Goal: Check status: Check status

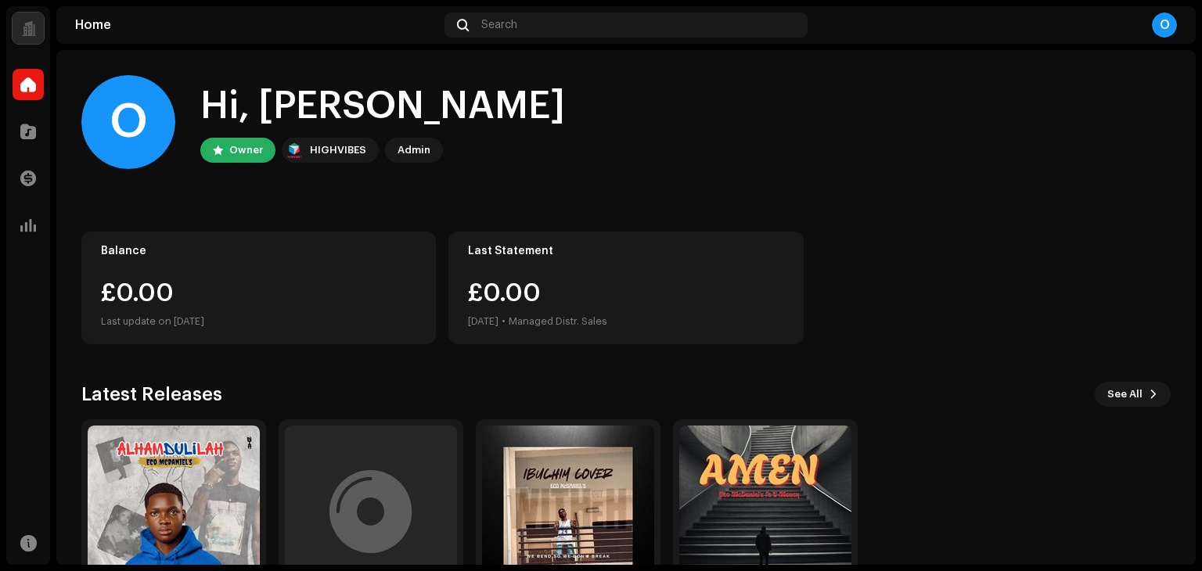
scroll to position [105, 0]
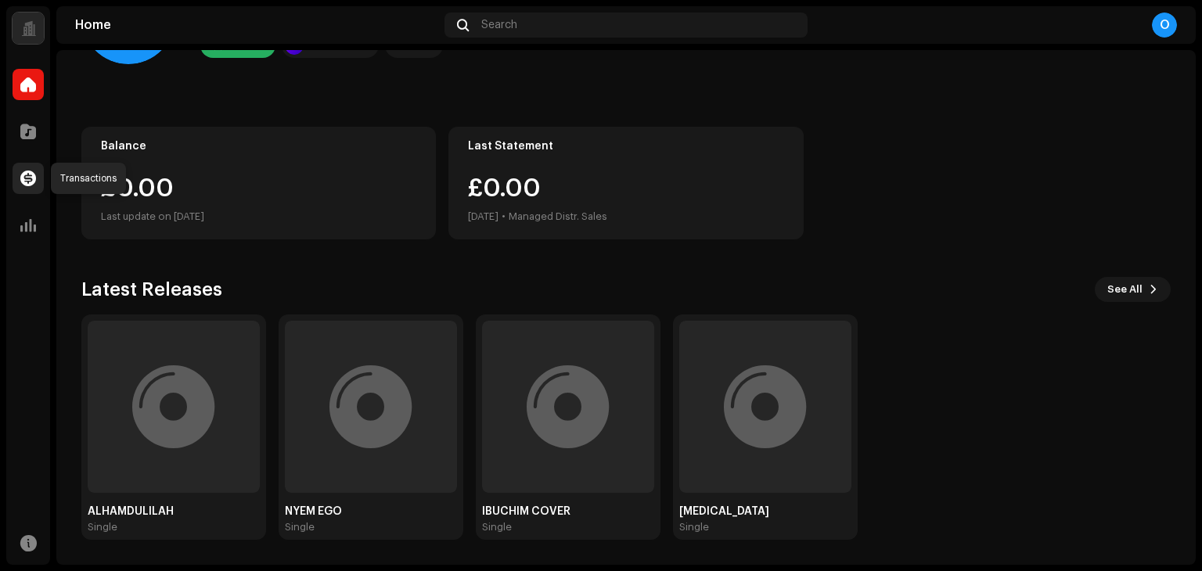
click at [23, 176] on span at bounding box center [28, 178] width 16 height 13
click at [23, 138] on span at bounding box center [28, 131] width 16 height 13
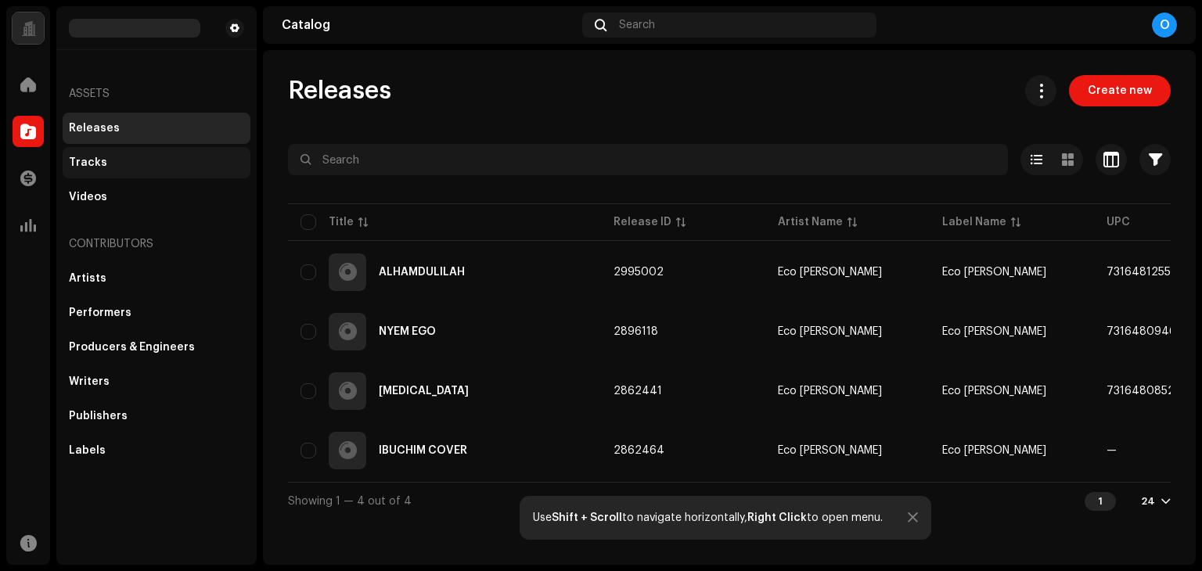
click at [120, 168] on div "Tracks" at bounding box center [156, 162] width 175 height 13
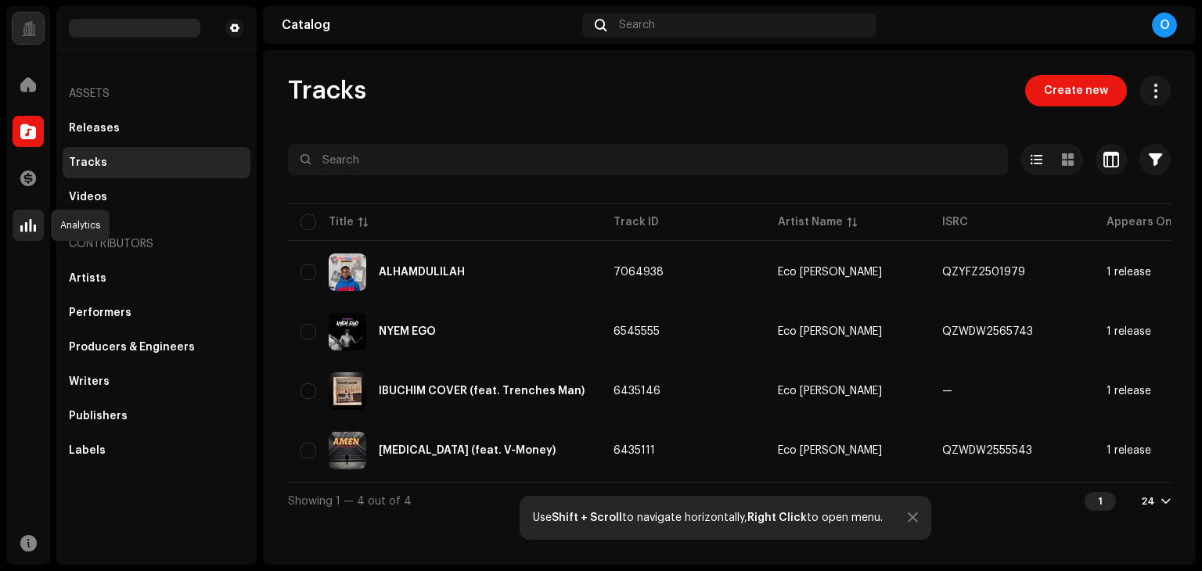
click at [25, 220] on span at bounding box center [28, 225] width 16 height 13
click at [27, 223] on span at bounding box center [28, 225] width 16 height 13
click at [34, 216] on div at bounding box center [28, 225] width 31 height 31
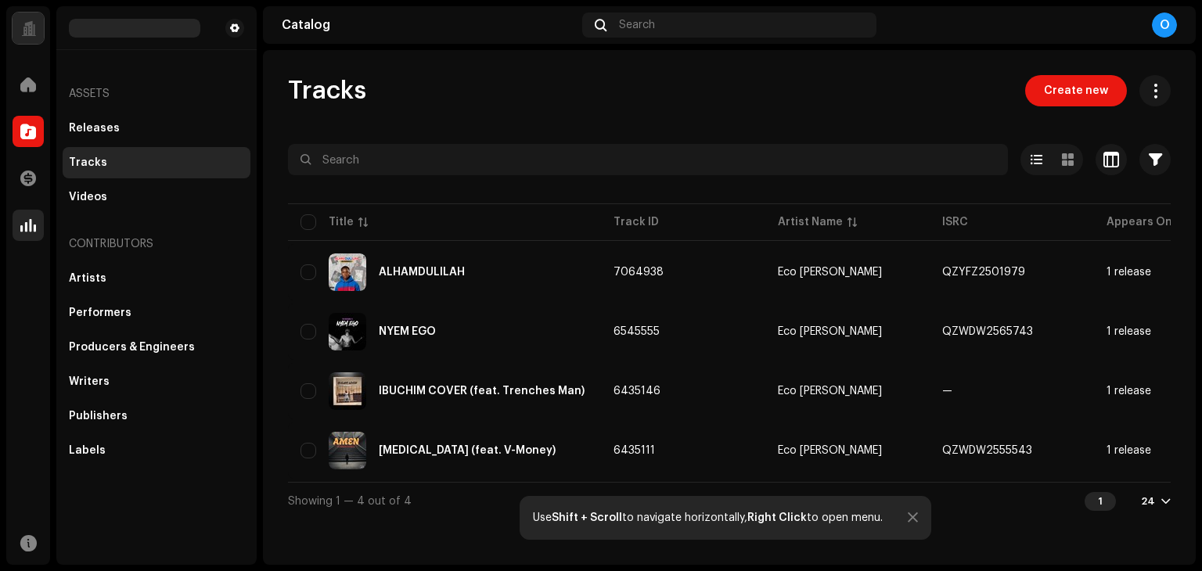
click at [34, 216] on div at bounding box center [28, 225] width 31 height 31
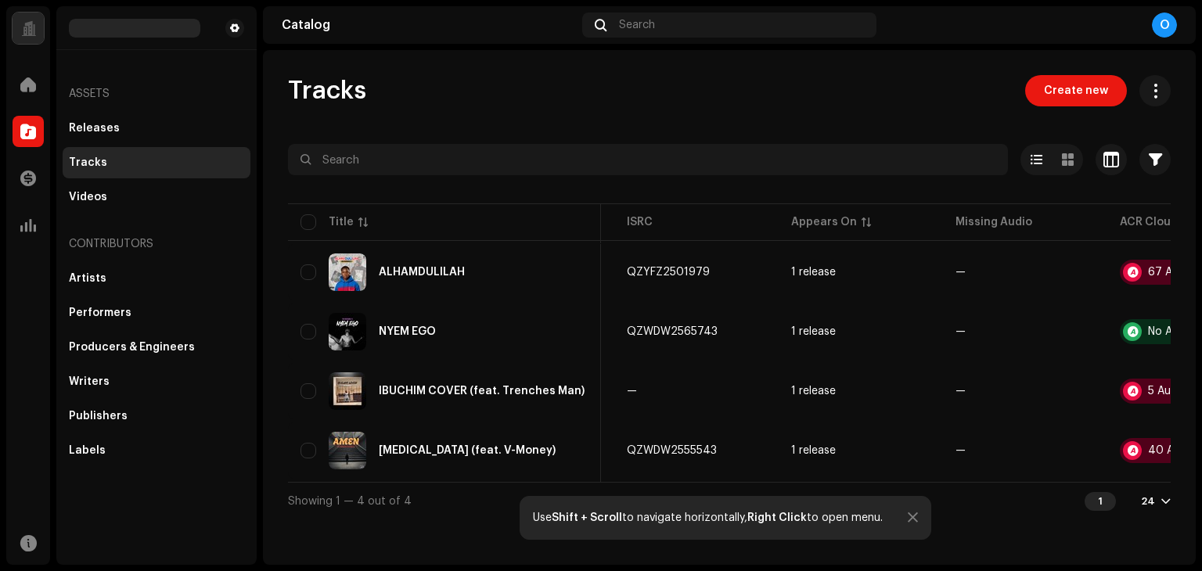
scroll to position [0, 416]
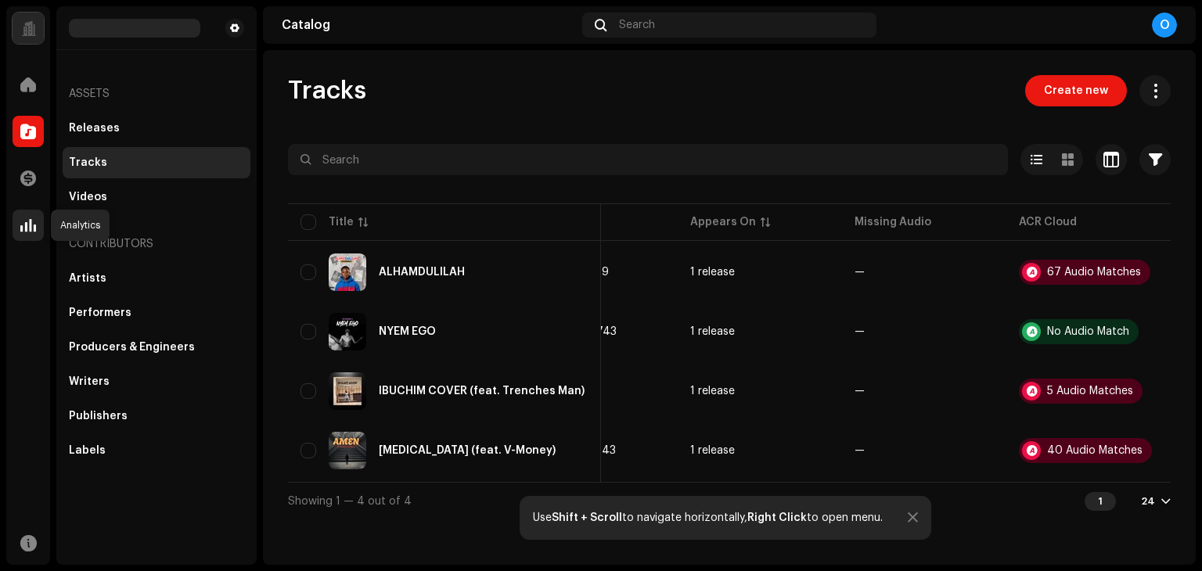
click at [36, 214] on div at bounding box center [28, 225] width 31 height 31
click at [25, 85] on span at bounding box center [28, 84] width 16 height 13
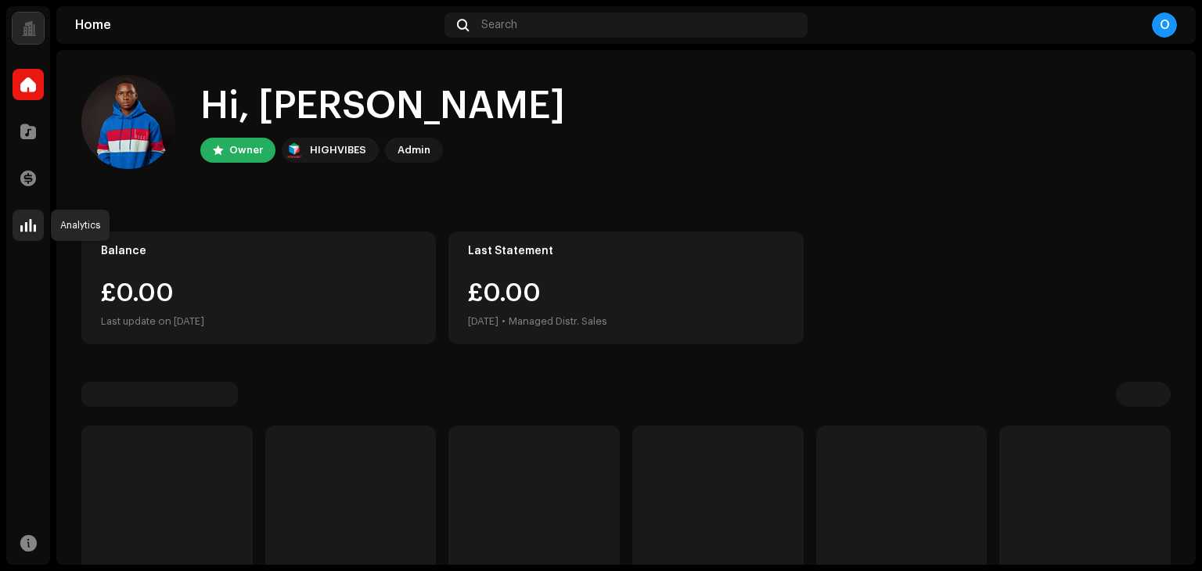
click at [31, 237] on div at bounding box center [28, 225] width 31 height 31
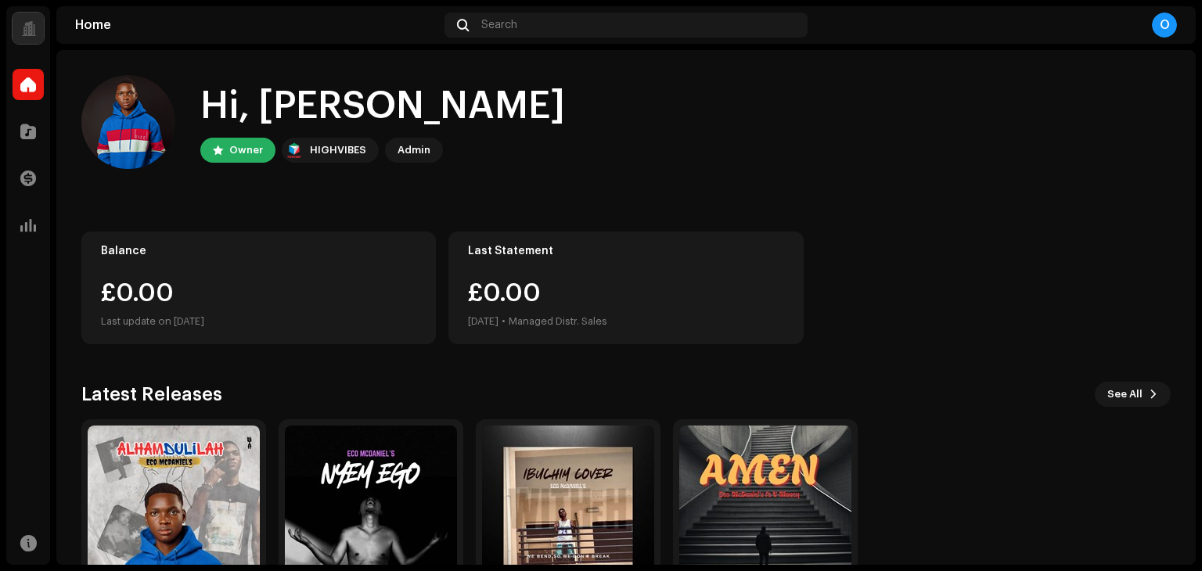
scroll to position [105, 0]
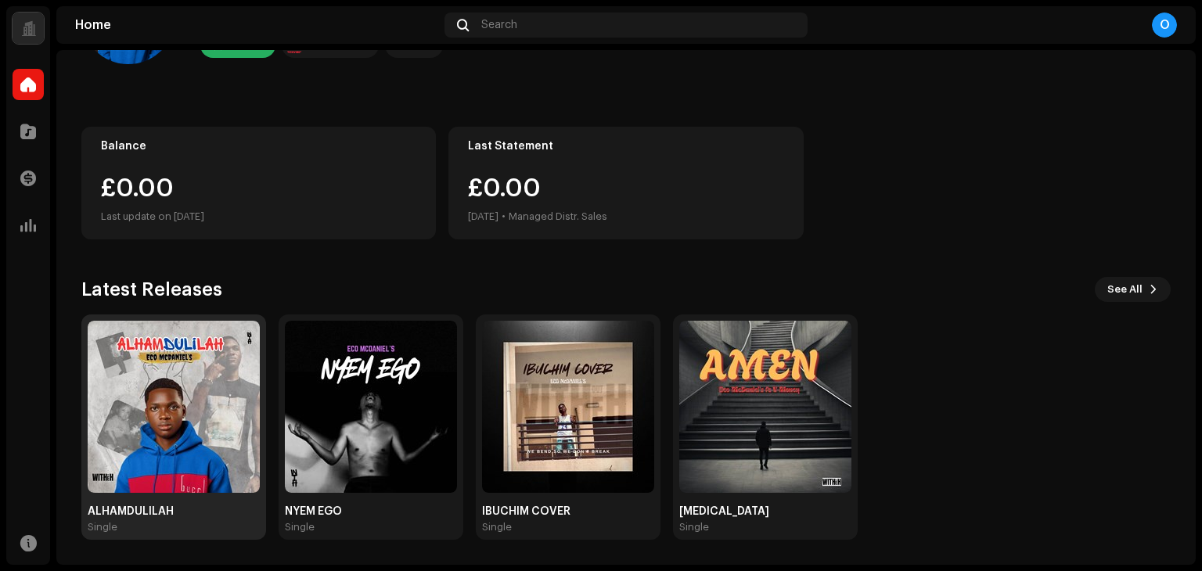
click at [175, 386] on img at bounding box center [174, 407] width 172 height 172
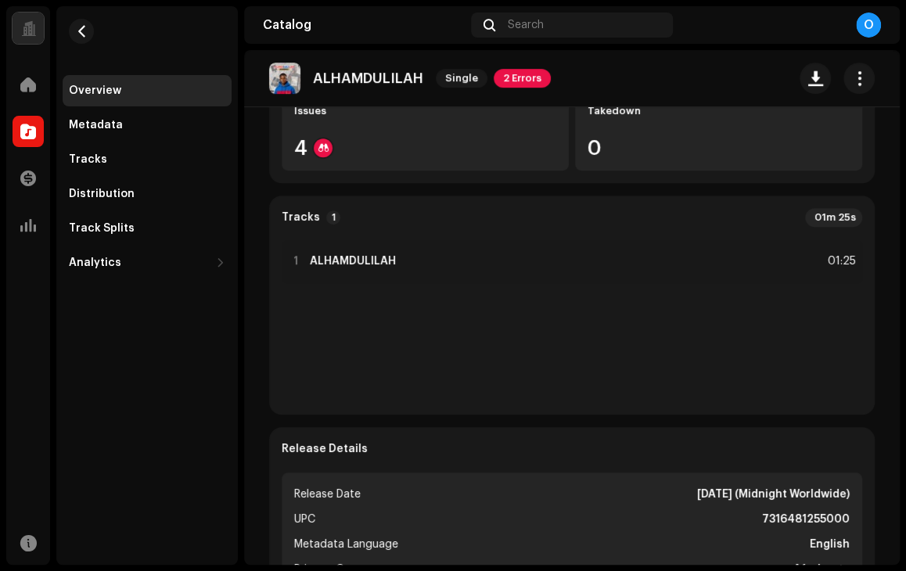
scroll to position [91, 0]
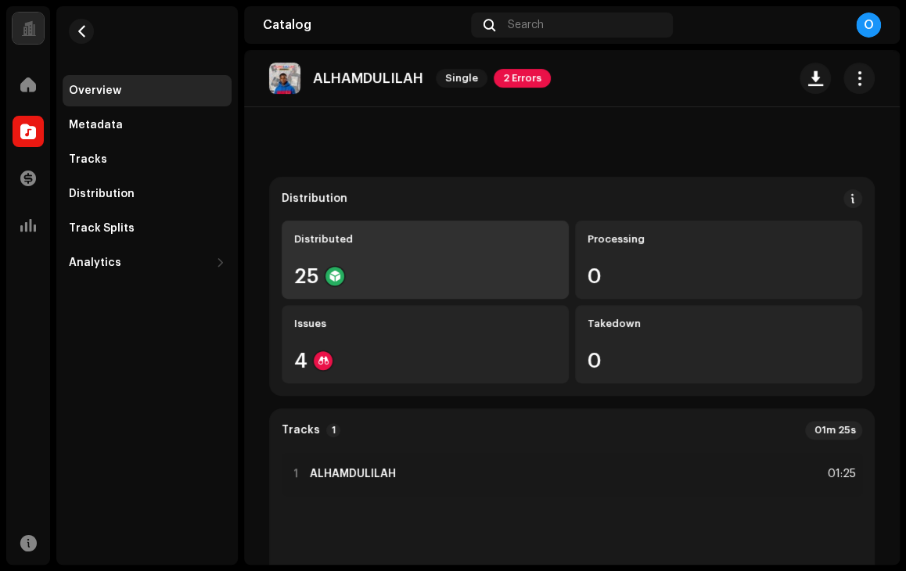
click at [322, 371] on div "Issues 4" at bounding box center [425, 344] width 287 height 78
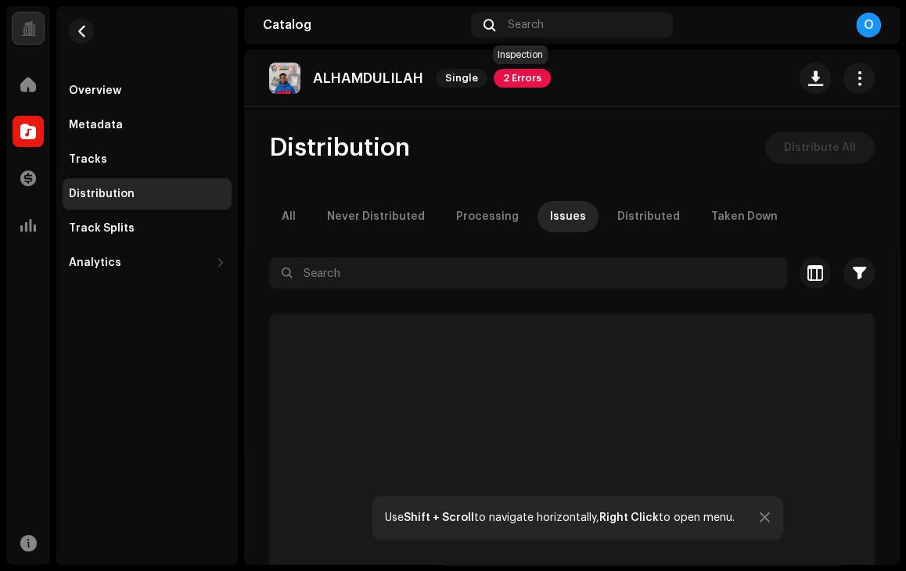
click at [509, 77] on span "2 Errors" at bounding box center [522, 78] width 57 height 19
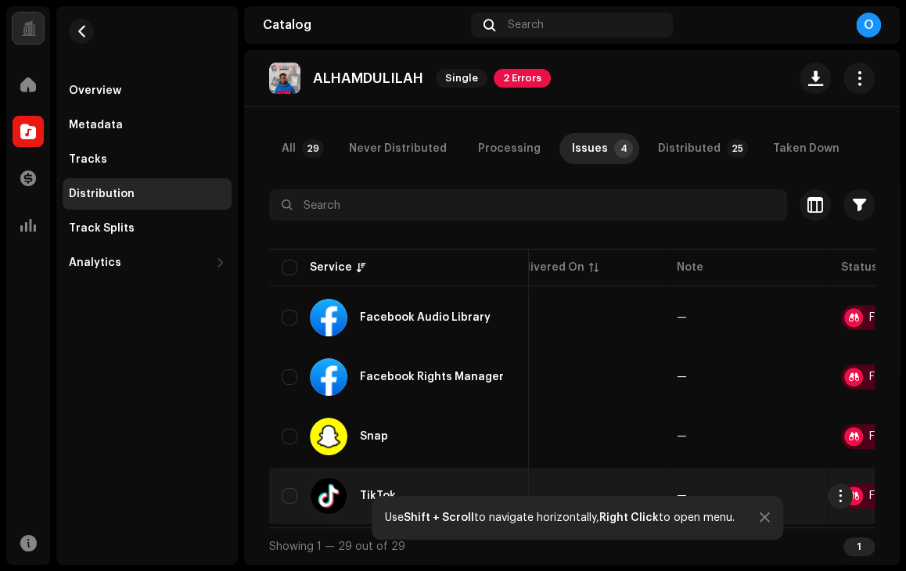
scroll to position [0, 194]
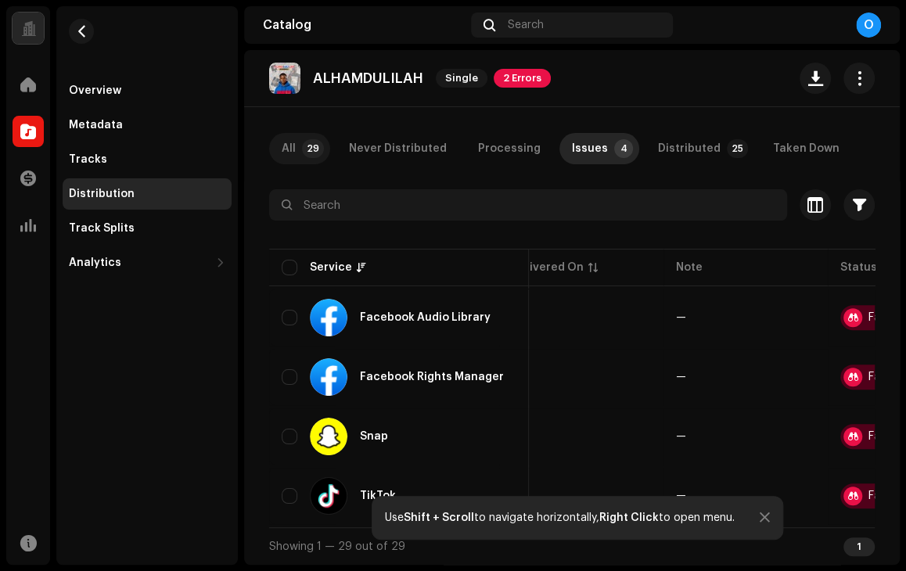
click at [291, 146] on div "All" at bounding box center [289, 148] width 14 height 31
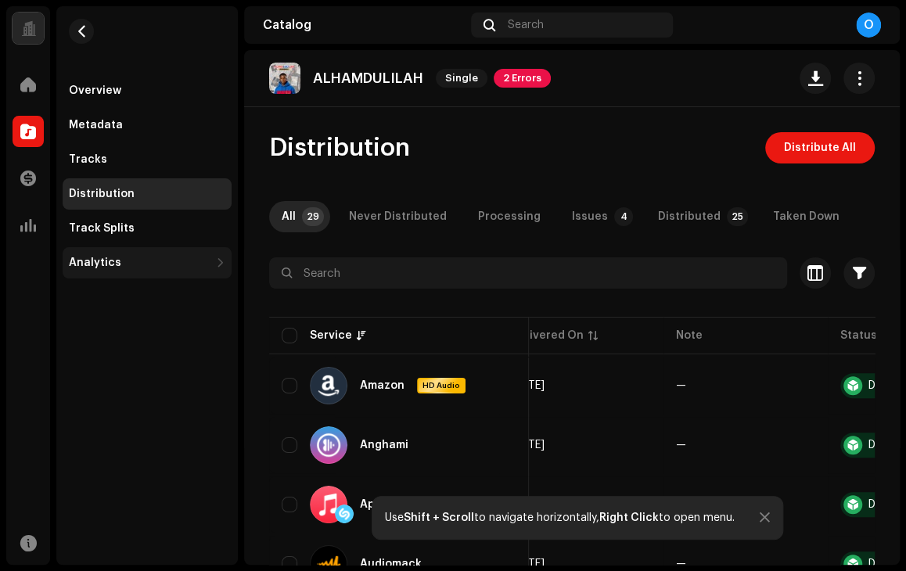
click at [123, 261] on div "Analytics" at bounding box center [139, 263] width 141 height 13
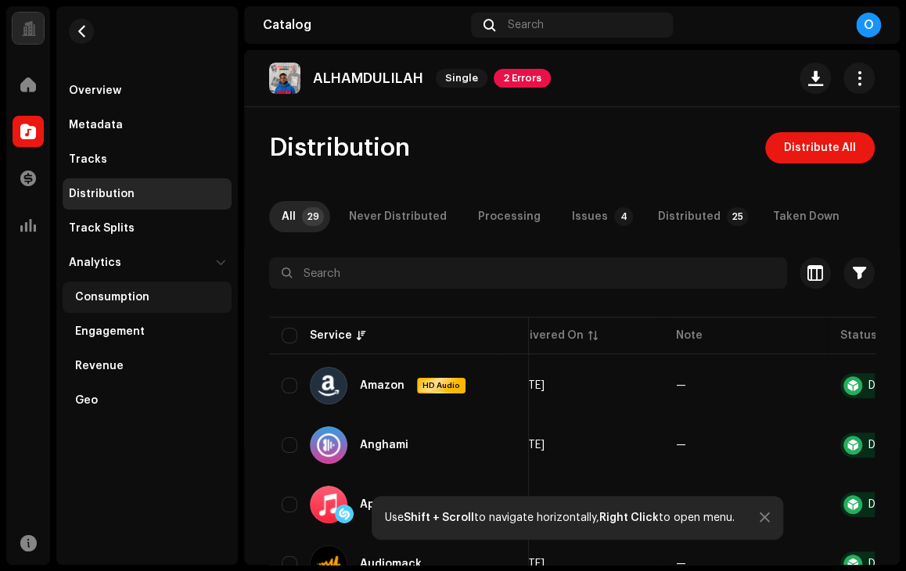
click at [109, 302] on div "Consumption" at bounding box center [112, 297] width 74 height 13
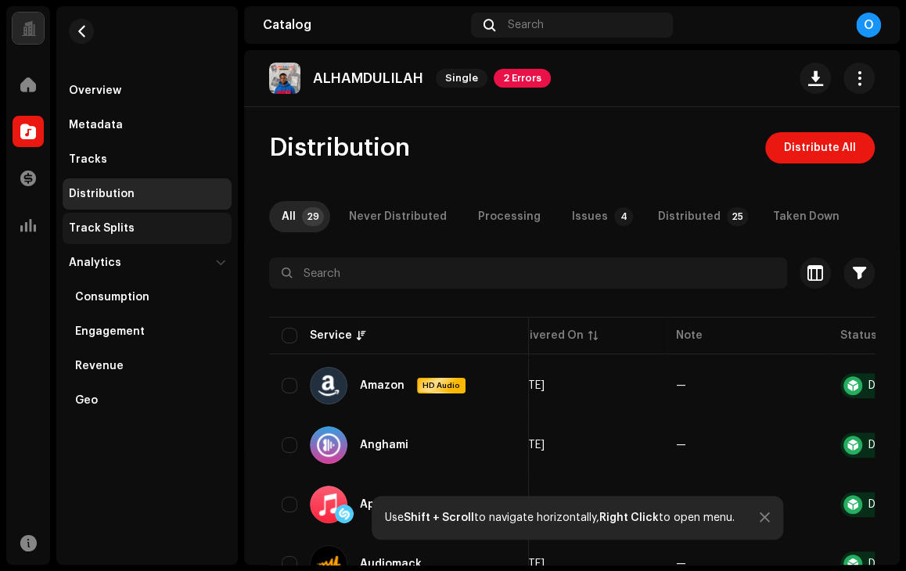
click at [113, 226] on div "Track Splits" at bounding box center [102, 228] width 66 height 13
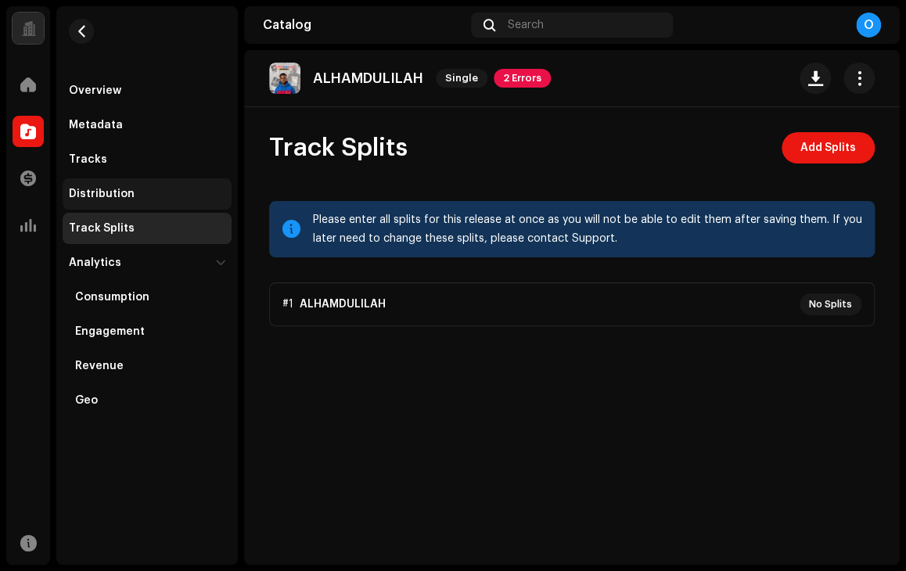
click at [120, 188] on div "Distribution" at bounding box center [102, 194] width 66 height 13
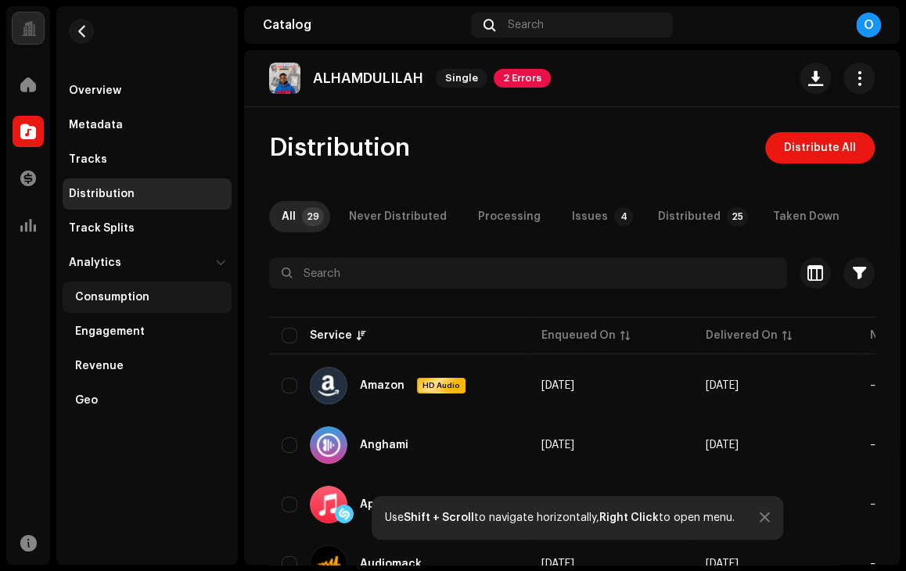
click at [138, 286] on div "Consumption" at bounding box center [147, 297] width 169 height 31
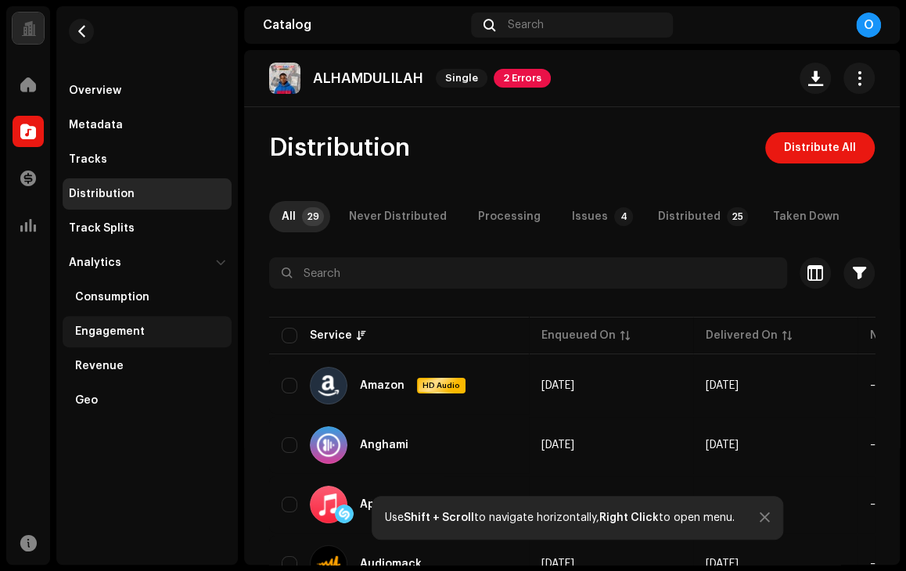
click at [103, 344] on div "Engagement" at bounding box center [147, 331] width 169 height 31
click at [195, 263] on div "Analytics" at bounding box center [139, 263] width 141 height 13
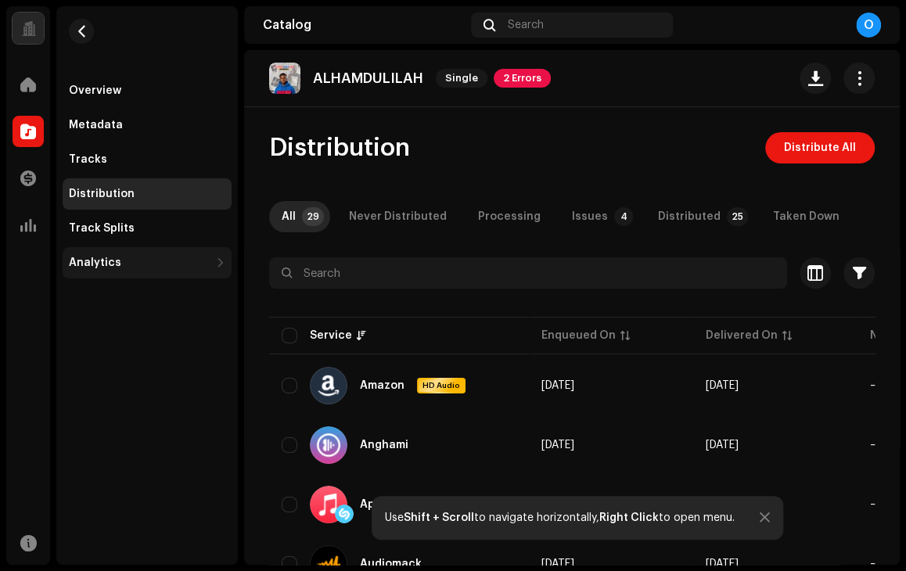
click at [195, 263] on div "Analytics" at bounding box center [139, 263] width 141 height 13
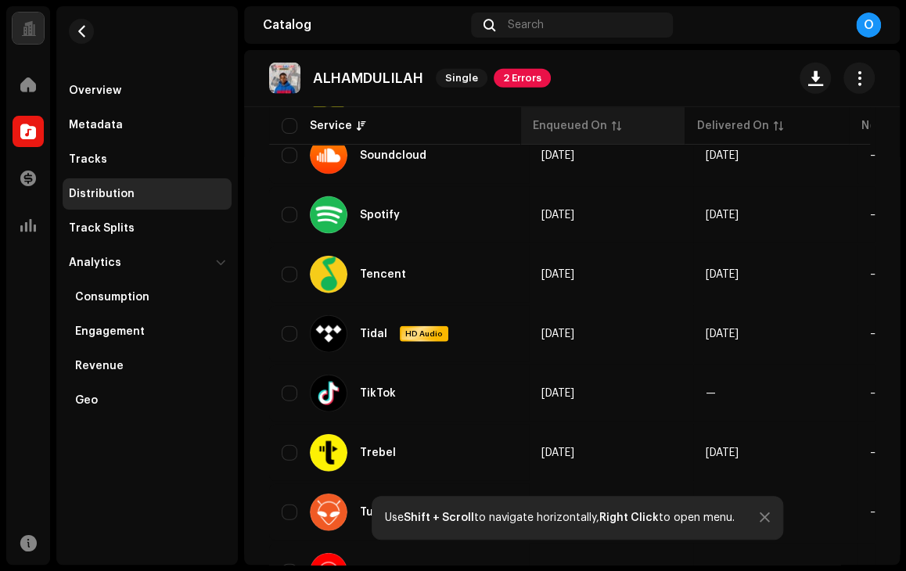
scroll to position [1565, 0]
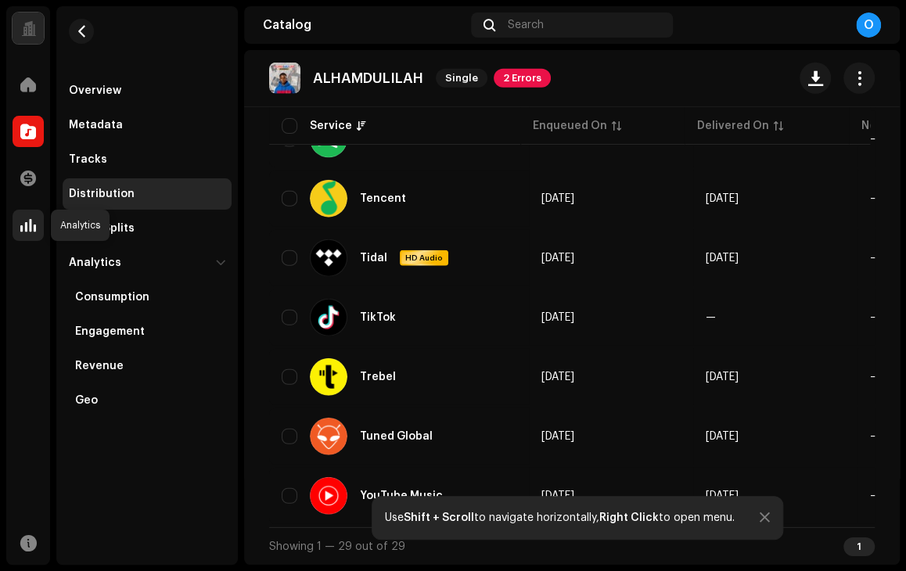
click at [37, 212] on div at bounding box center [28, 225] width 31 height 31
click at [34, 197] on div "Transactions" at bounding box center [28, 178] width 44 height 44
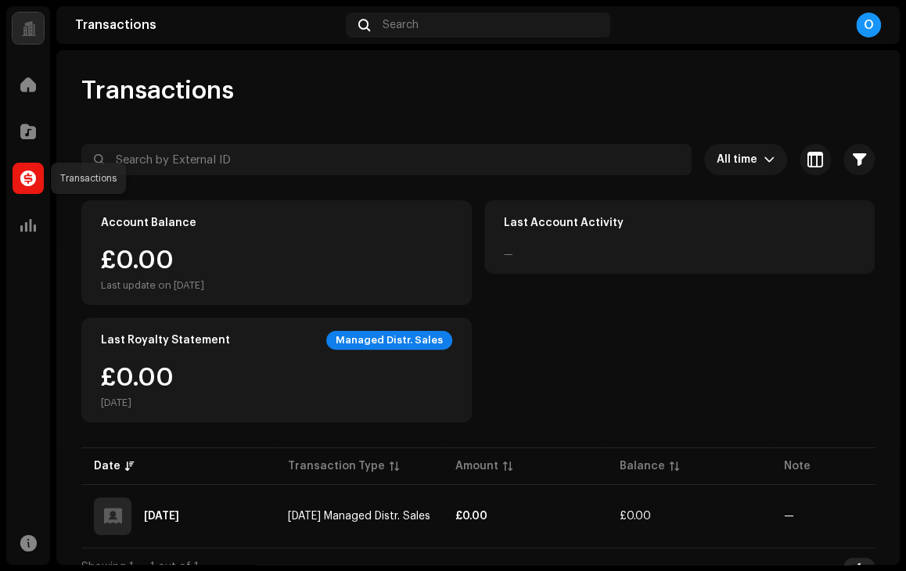
click at [25, 168] on div at bounding box center [28, 178] width 31 height 31
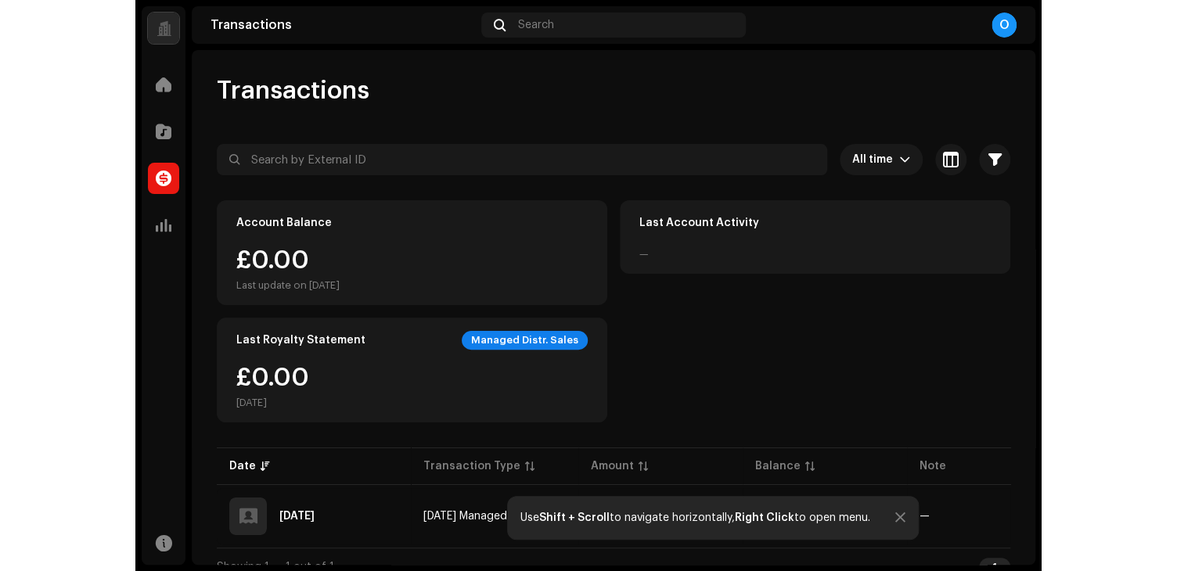
scroll to position [26, 0]
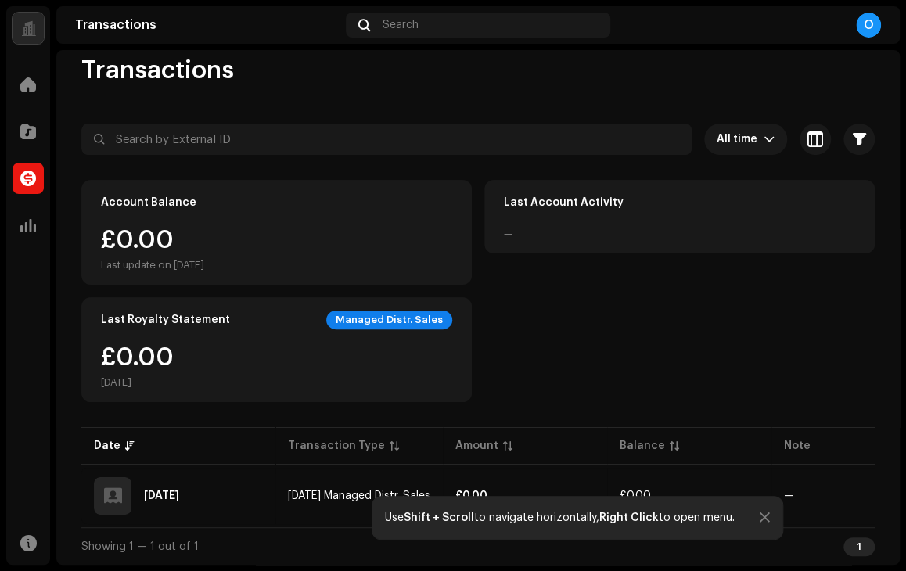
click at [631, 329] on div "Account Balance £0.00 Last update on [DATE] Last Account Activity — Last Royalt…" at bounding box center [477, 291] width 793 height 222
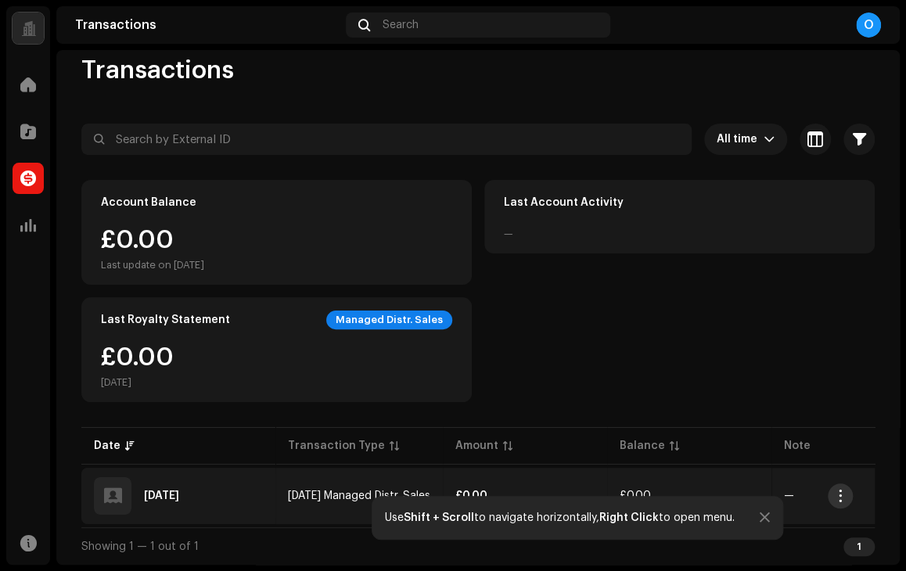
click at [837, 490] on span "button" at bounding box center [841, 496] width 12 height 13
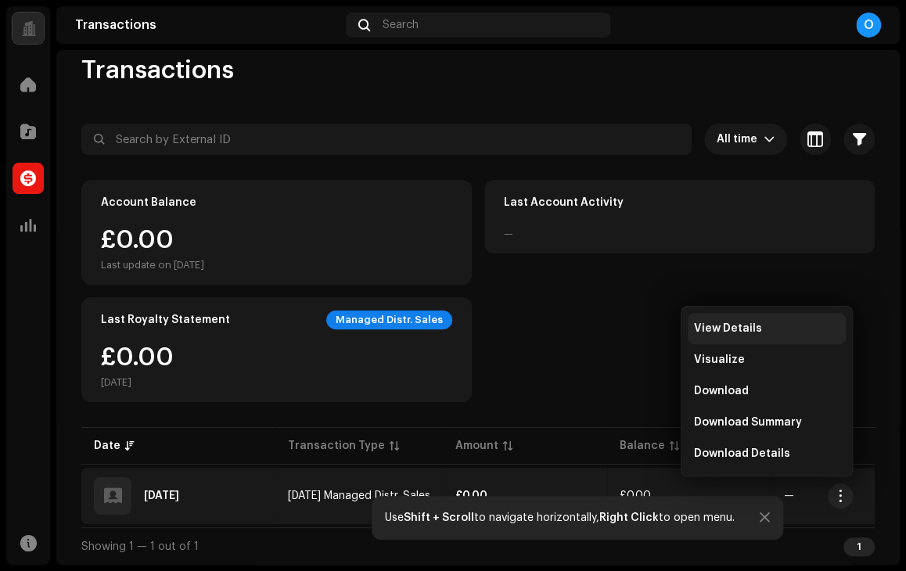
click at [728, 325] on span "View Details" at bounding box center [728, 328] width 68 height 13
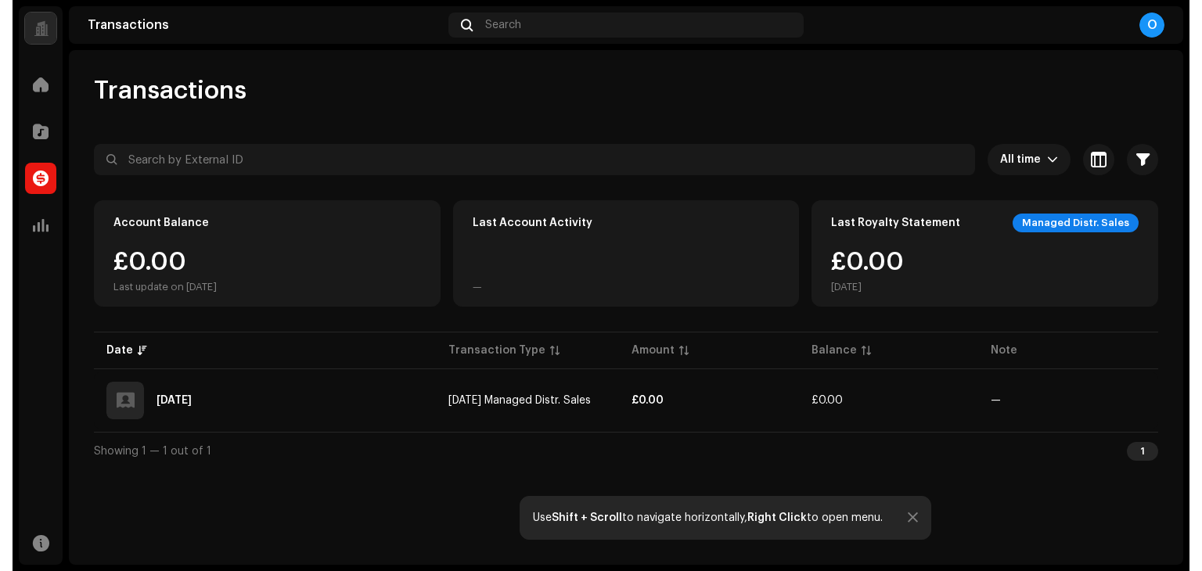
scroll to position [0, 0]
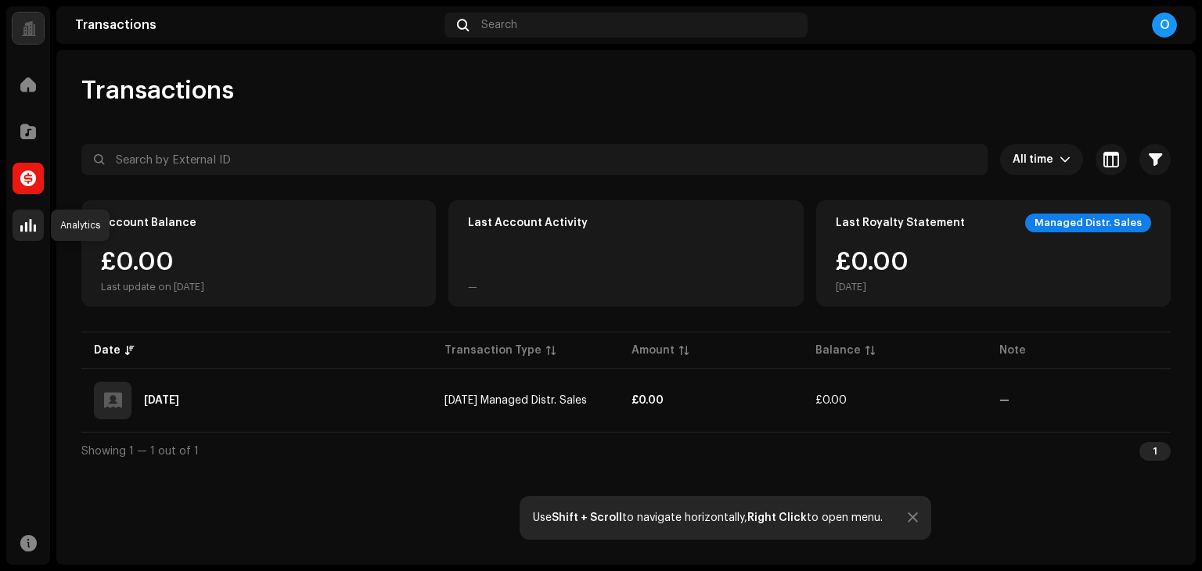
click at [16, 225] on div at bounding box center [28, 225] width 31 height 31
click at [38, 83] on div at bounding box center [28, 84] width 31 height 31
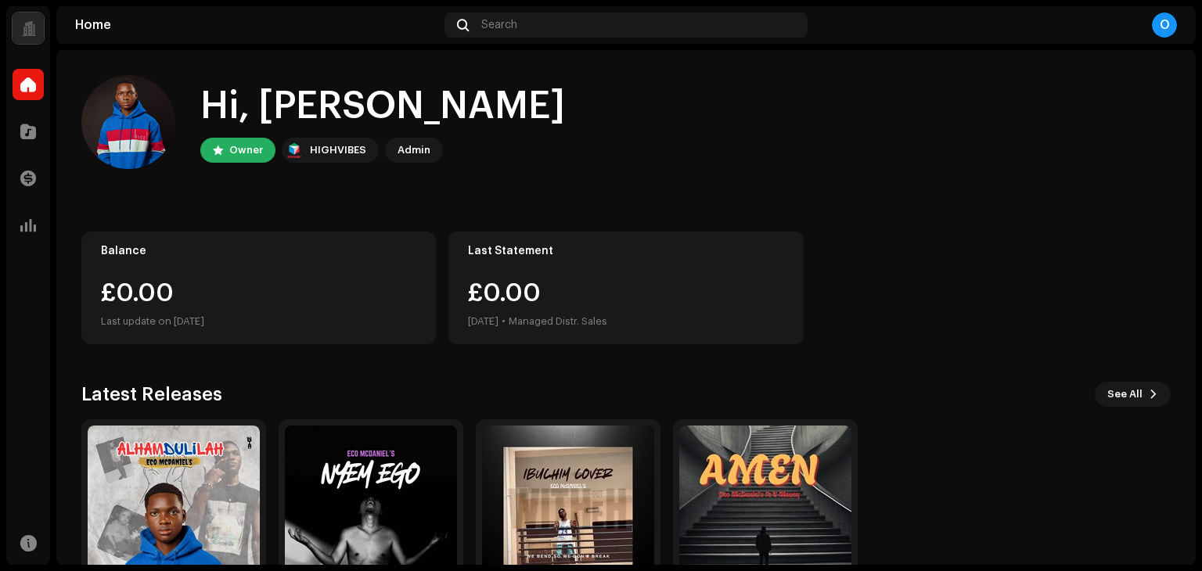
scroll to position [105, 0]
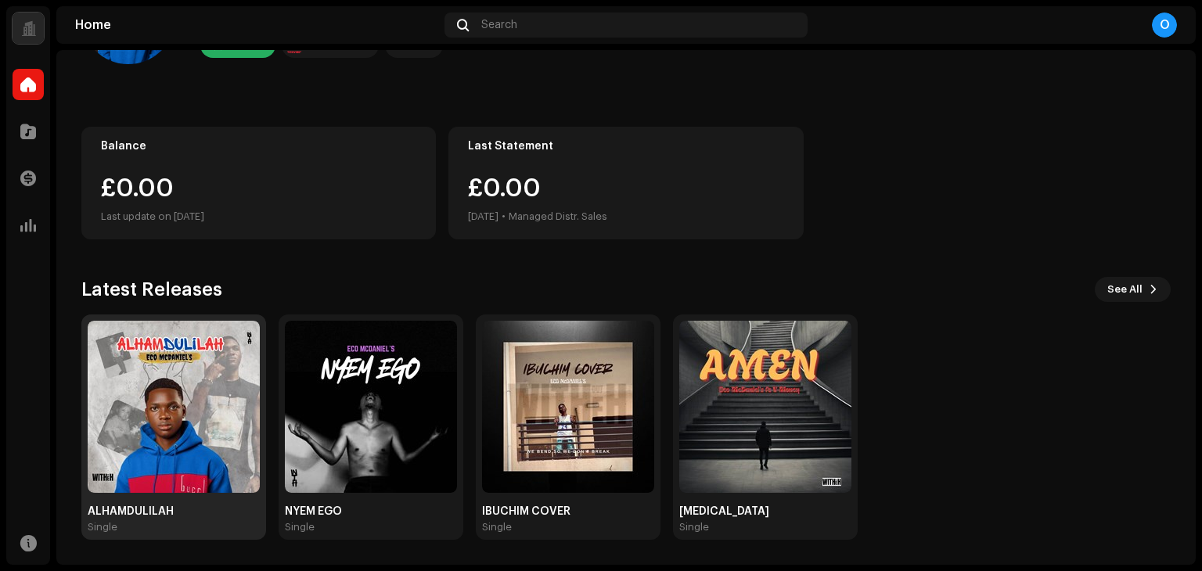
click at [214, 431] on img at bounding box center [174, 407] width 172 height 172
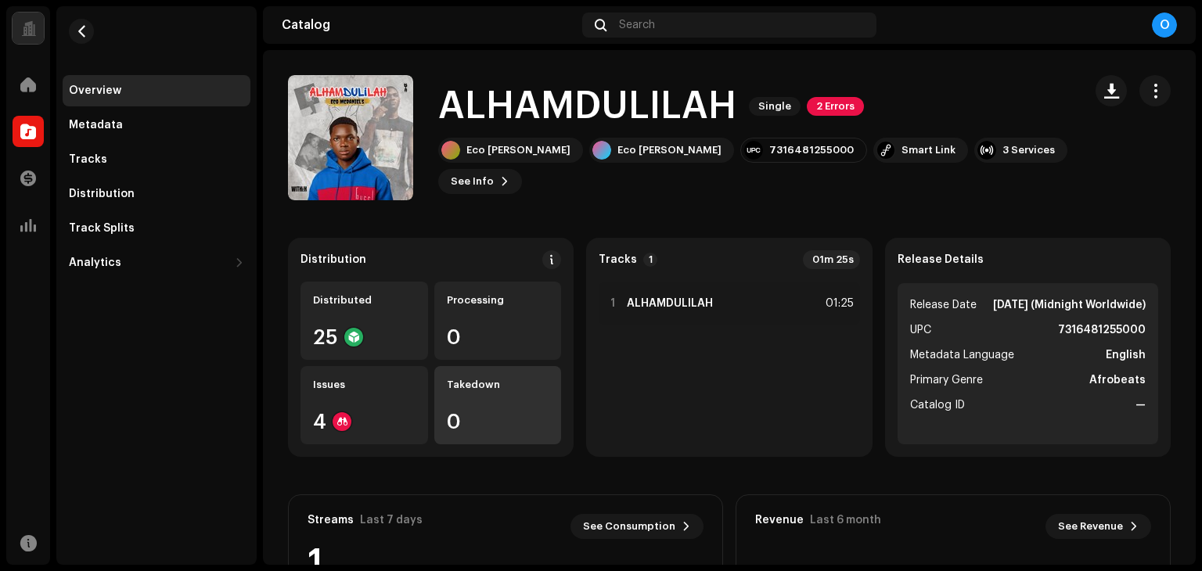
scroll to position [268, 0]
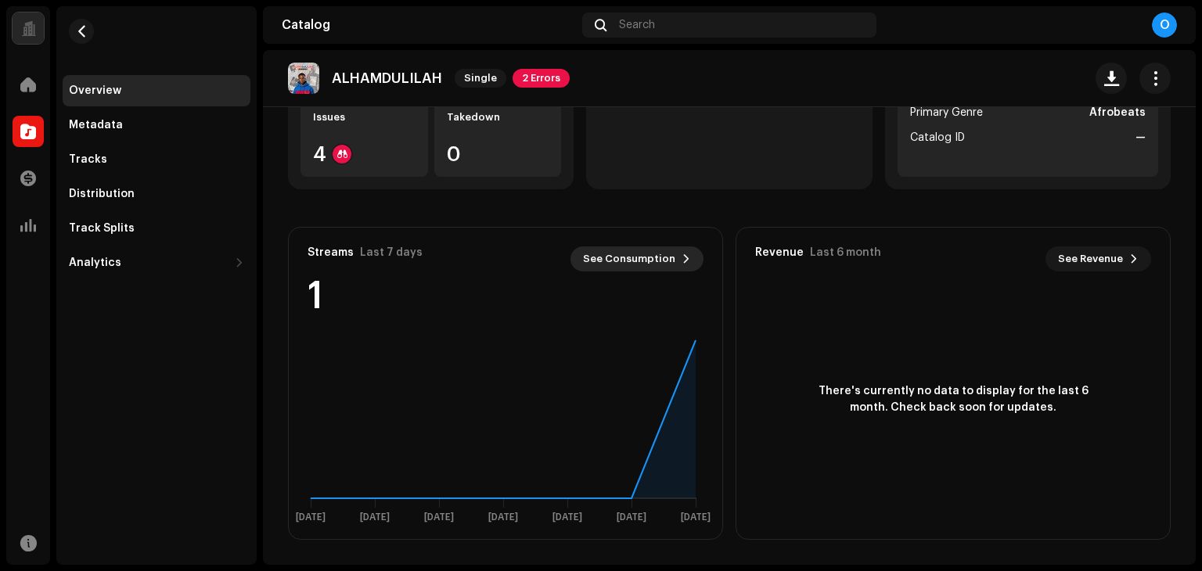
click at [634, 267] on span "See Consumption" at bounding box center [629, 258] width 92 height 31
click at [628, 261] on span "See Consumption" at bounding box center [629, 258] width 92 height 31
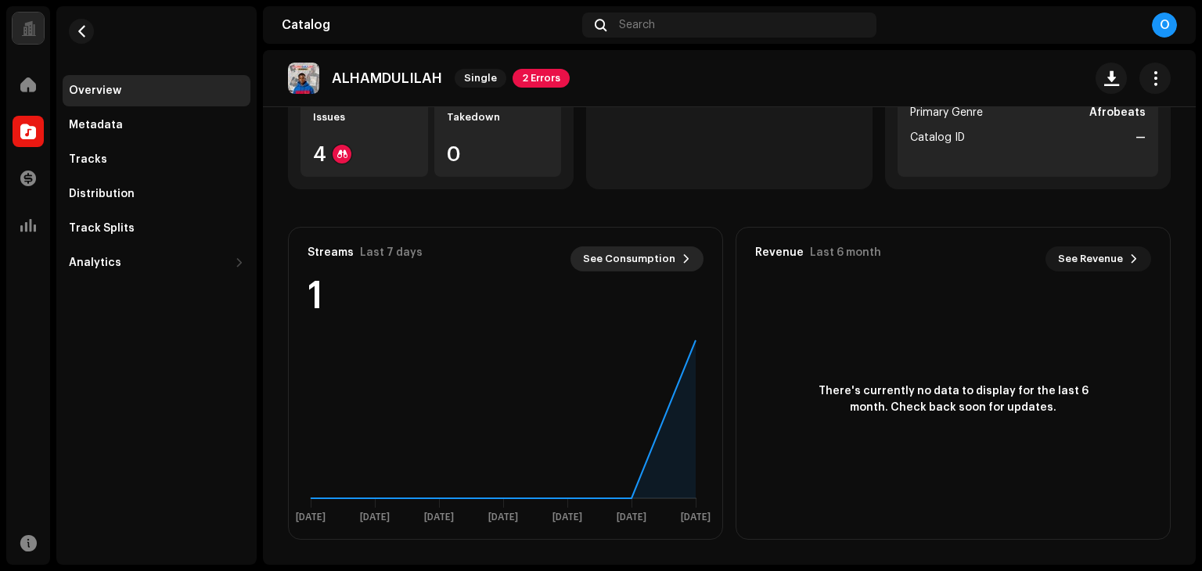
click at [628, 261] on span "See Consumption" at bounding box center [629, 258] width 92 height 31
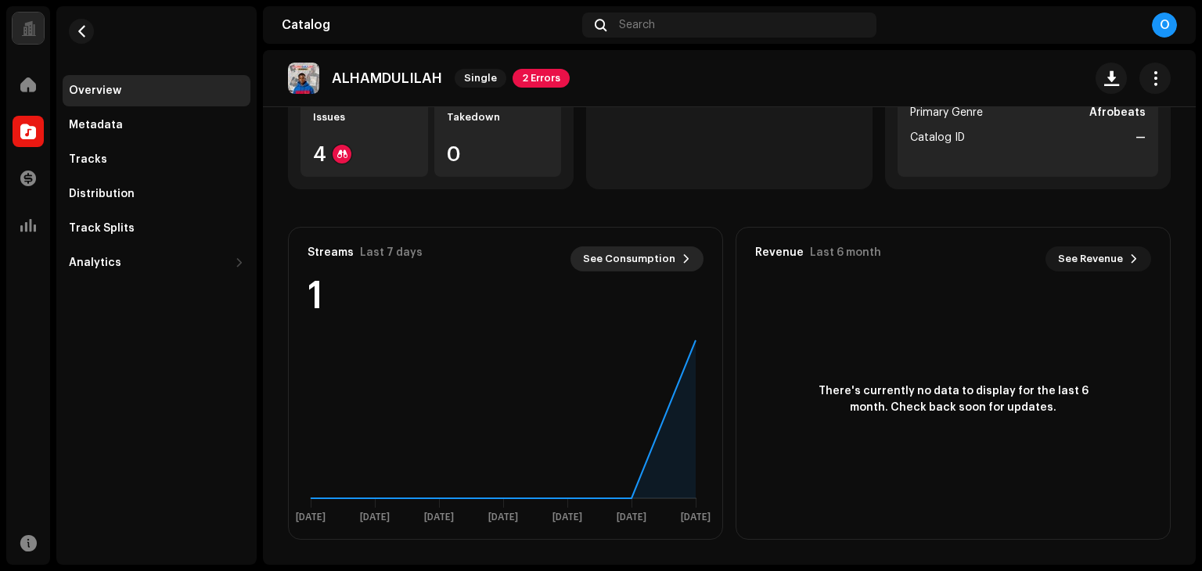
click at [628, 261] on span "See Consumption" at bounding box center [629, 258] width 92 height 31
click at [74, 22] on button "button" at bounding box center [81, 31] width 25 height 25
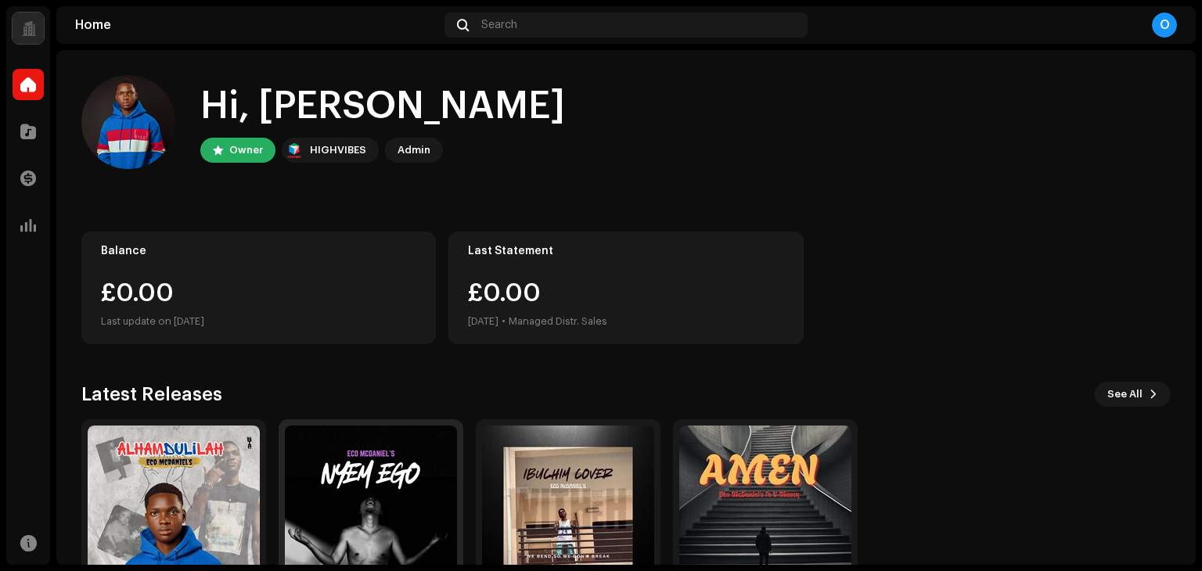
click at [333, 494] on img at bounding box center [371, 512] width 172 height 172
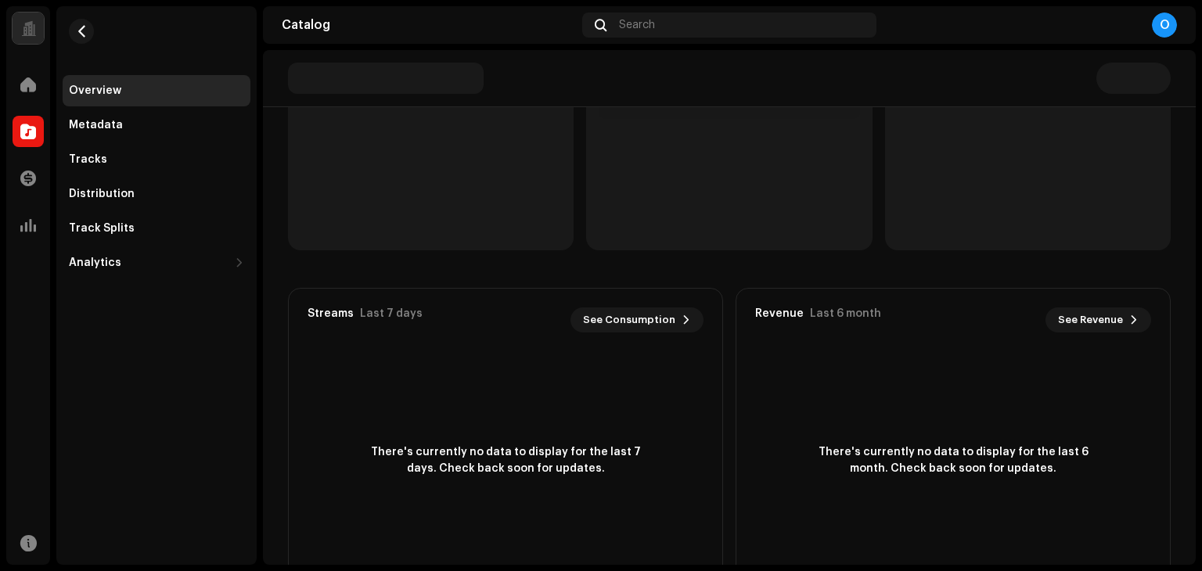
scroll to position [213, 0]
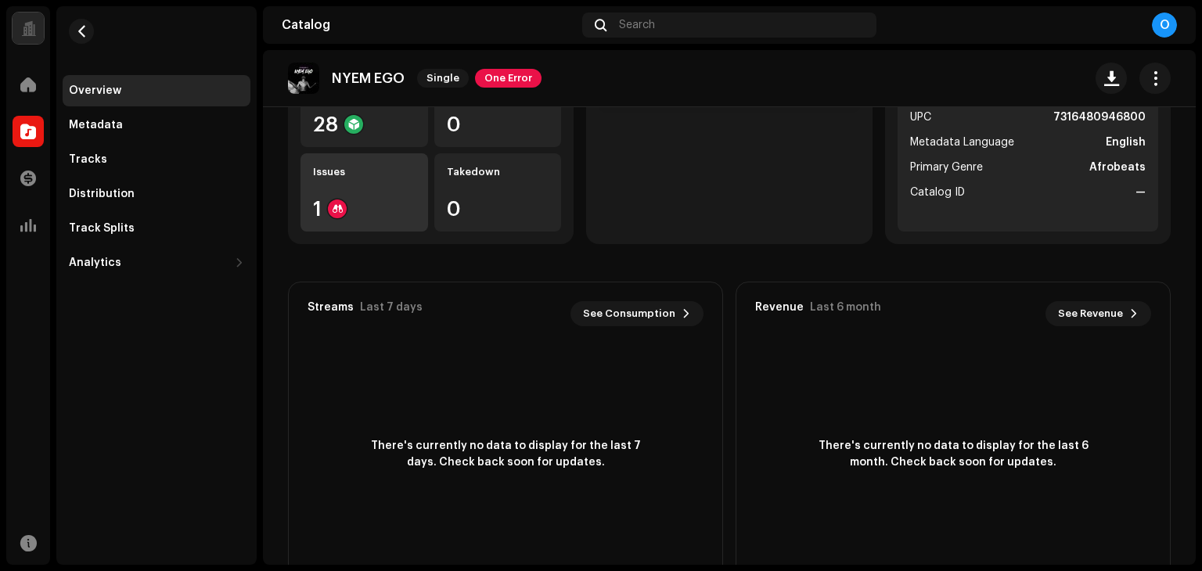
click at [359, 216] on div "1" at bounding box center [364, 209] width 102 height 20
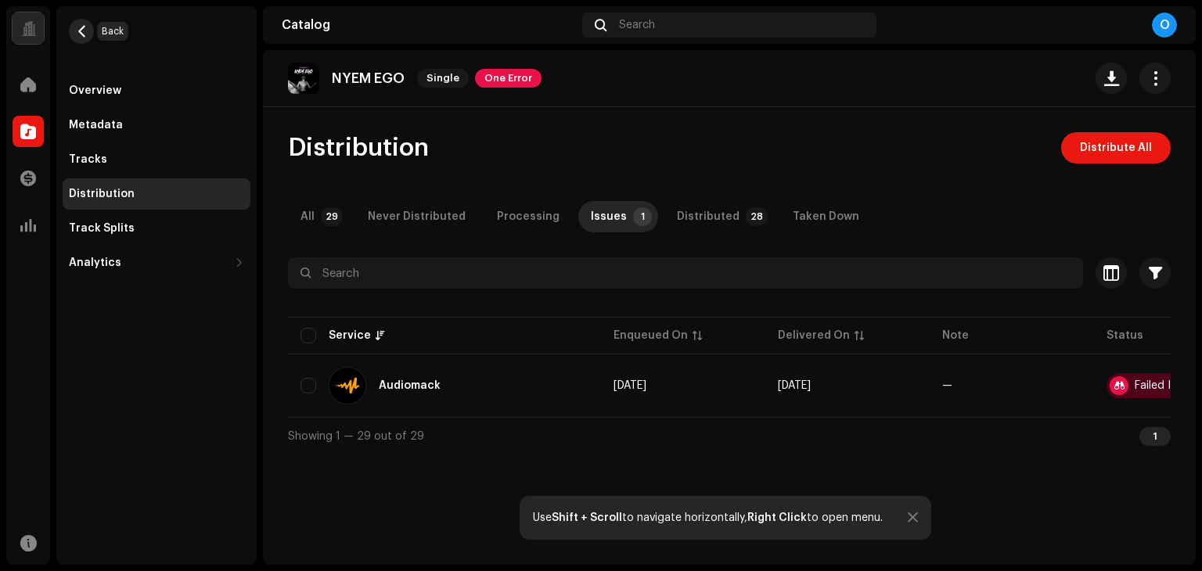
click at [80, 37] on span "button" at bounding box center [82, 31] width 12 height 13
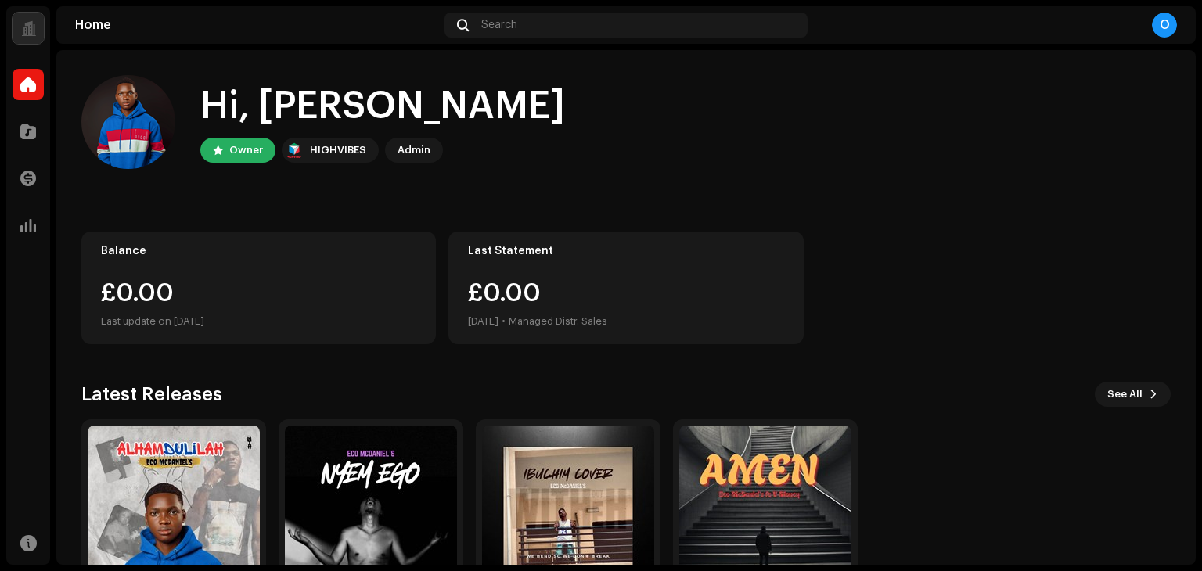
scroll to position [105, 0]
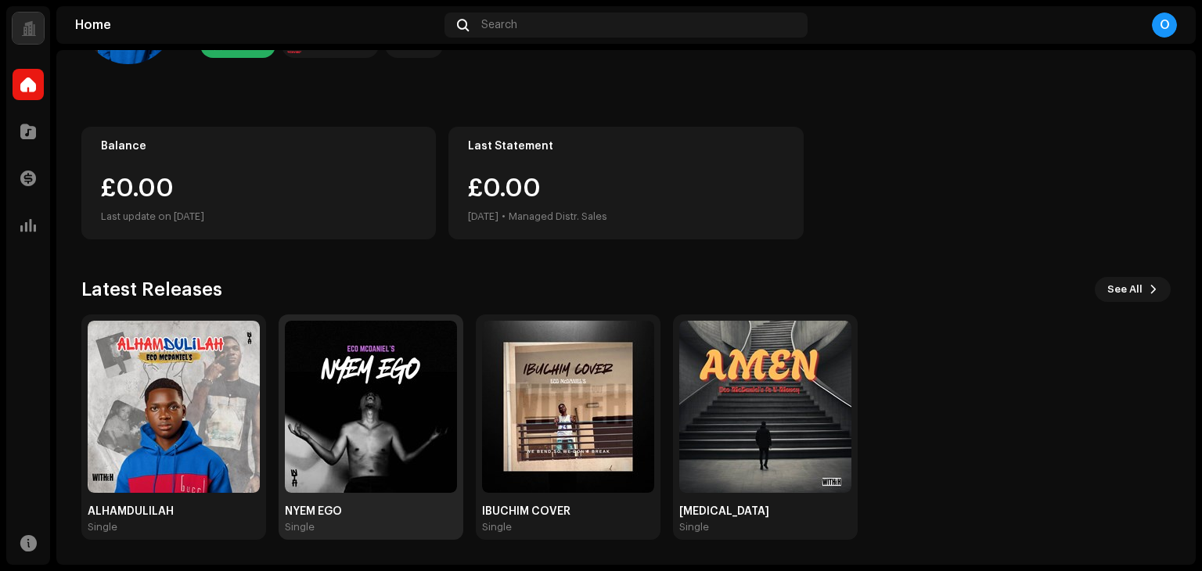
click at [374, 401] on img at bounding box center [371, 407] width 172 height 172
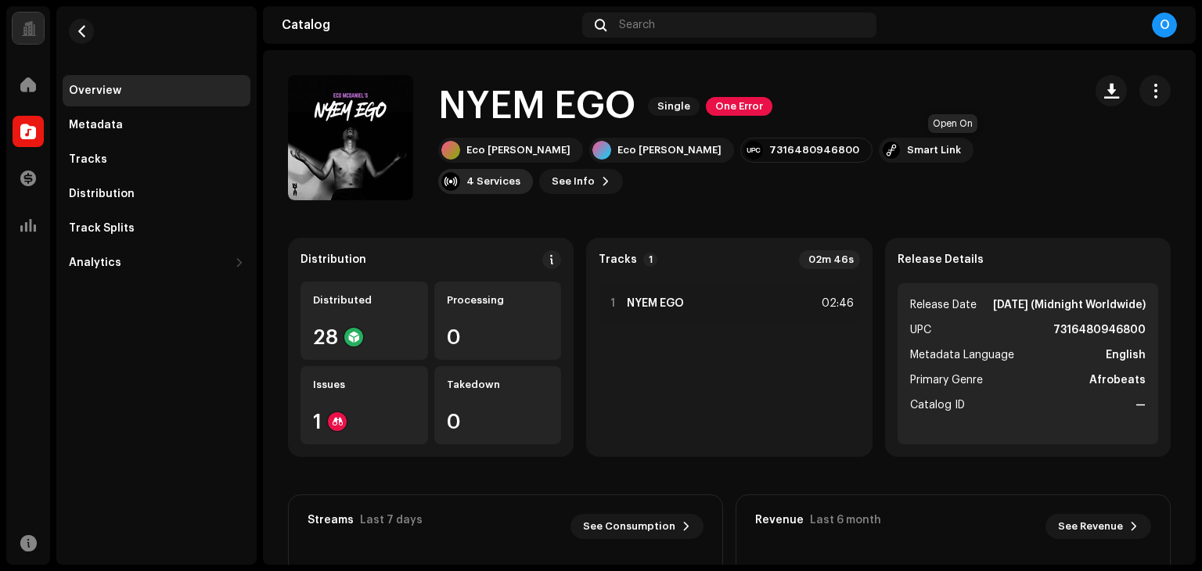
click at [533, 169] on div "4 Services" at bounding box center [485, 181] width 95 height 25
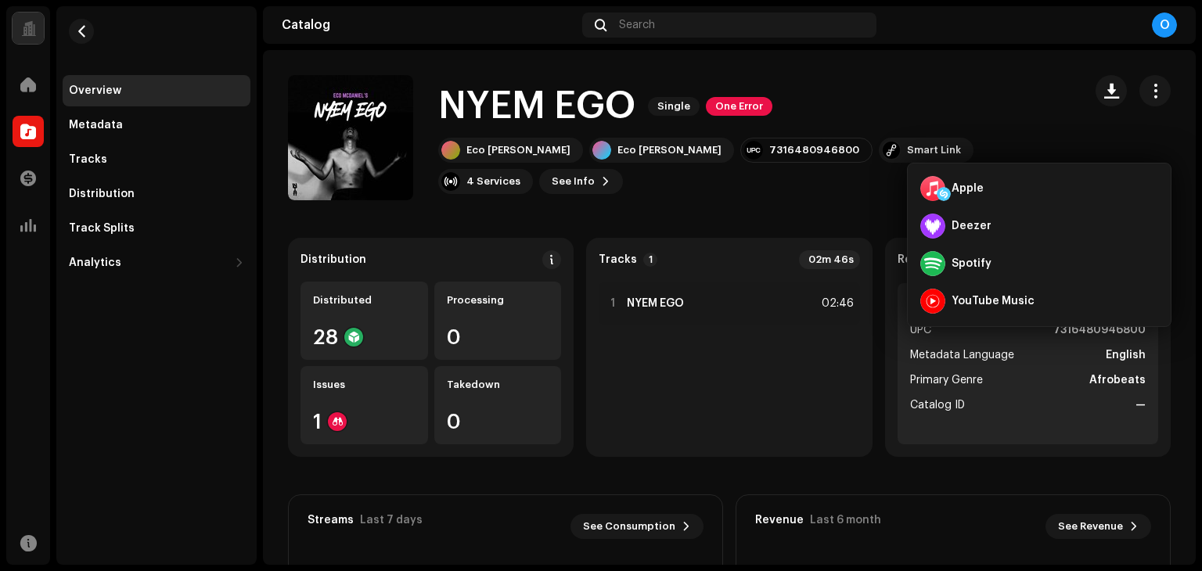
click at [848, 195] on div "NYEM EGO Single One Error Eco [PERSON_NAME] Eco [PERSON_NAME] 7316480946800 Sma…" at bounding box center [679, 137] width 782 height 125
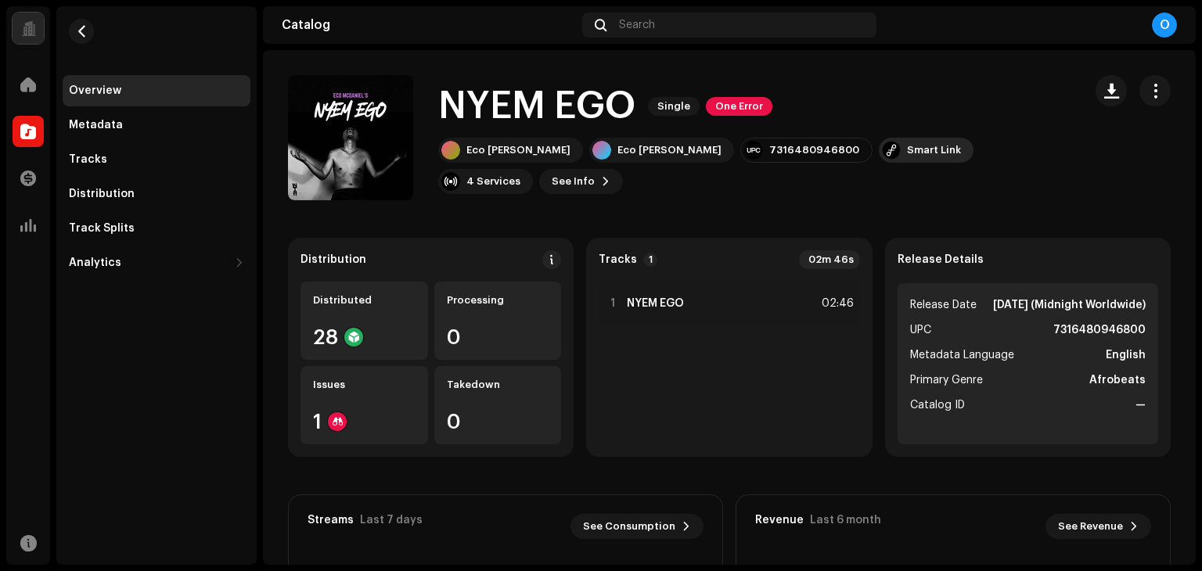
click at [882, 155] on div at bounding box center [891, 150] width 19 height 19
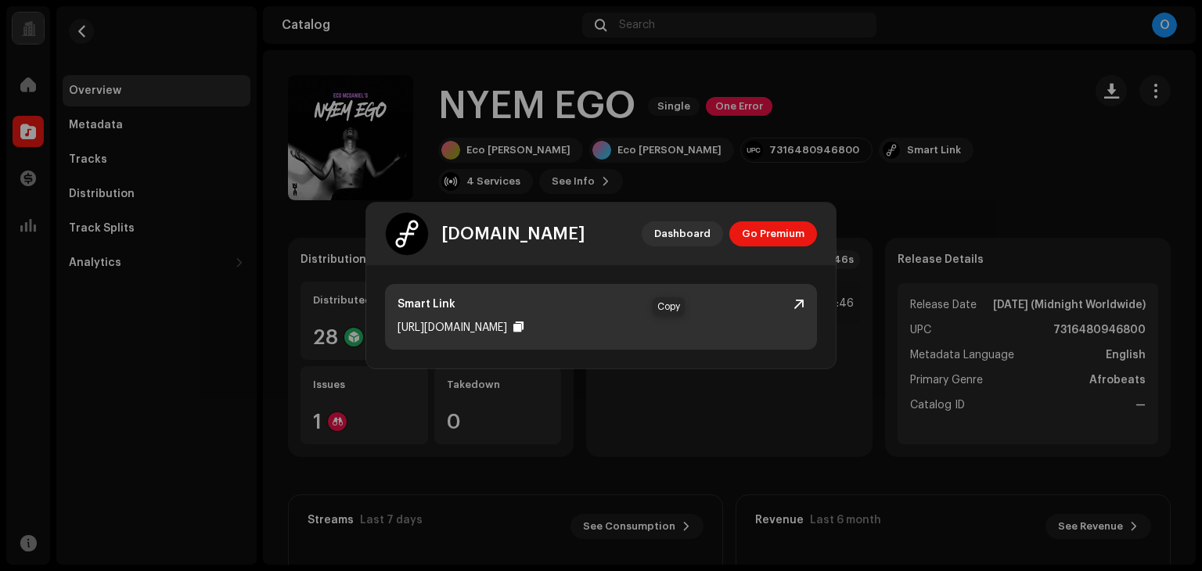
click at [523, 329] on div at bounding box center [518, 327] width 10 height 13
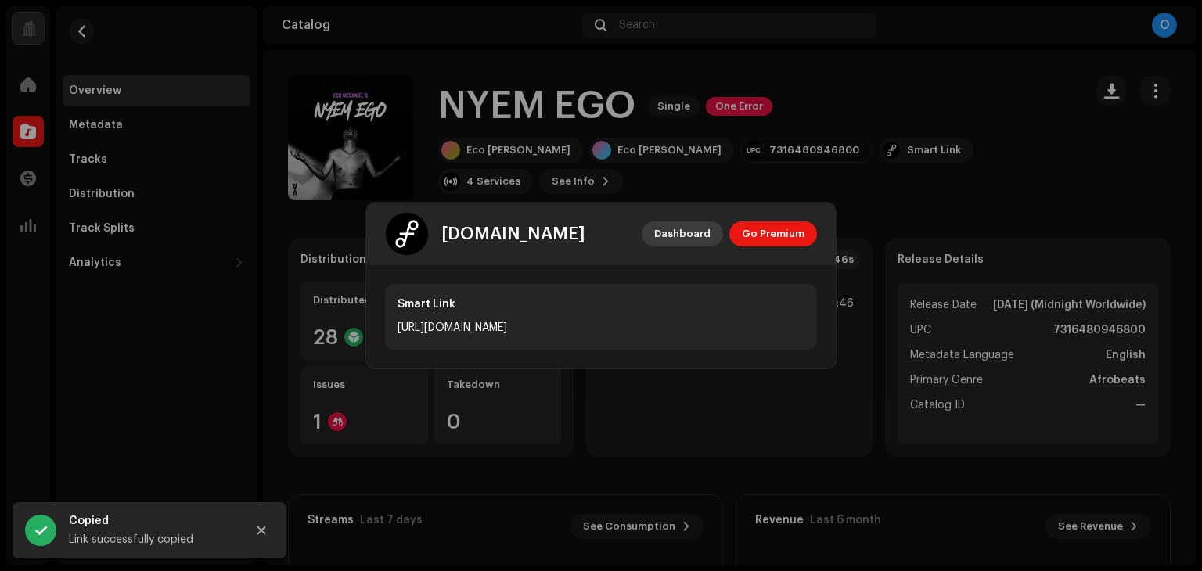
click at [685, 222] on span "Dashboard" at bounding box center [682, 233] width 56 height 31
